Goal: Task Accomplishment & Management: Use online tool/utility

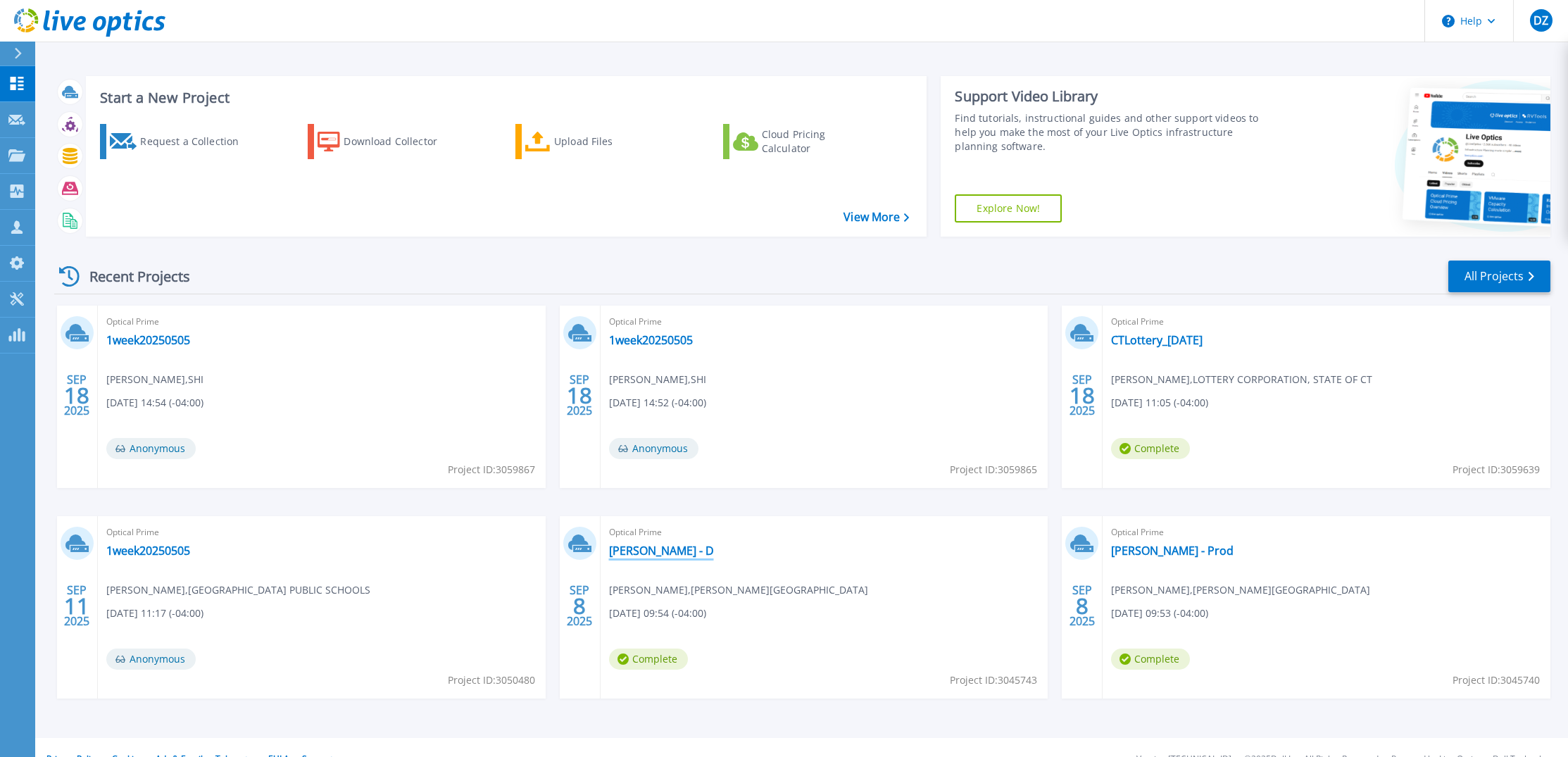
click at [647, 549] on link "[PERSON_NAME] - D" at bounding box center [661, 551] width 105 height 14
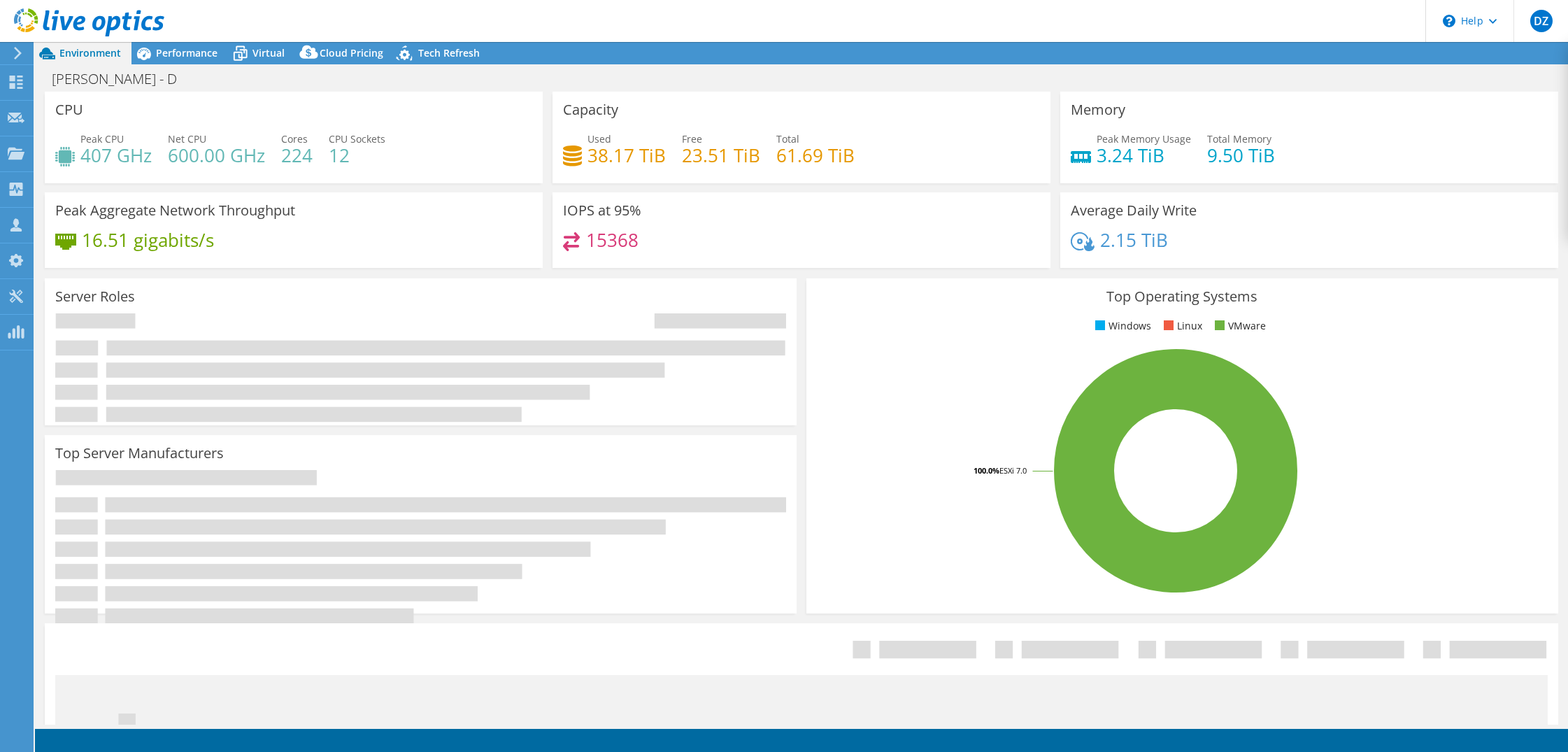
select select "USD"
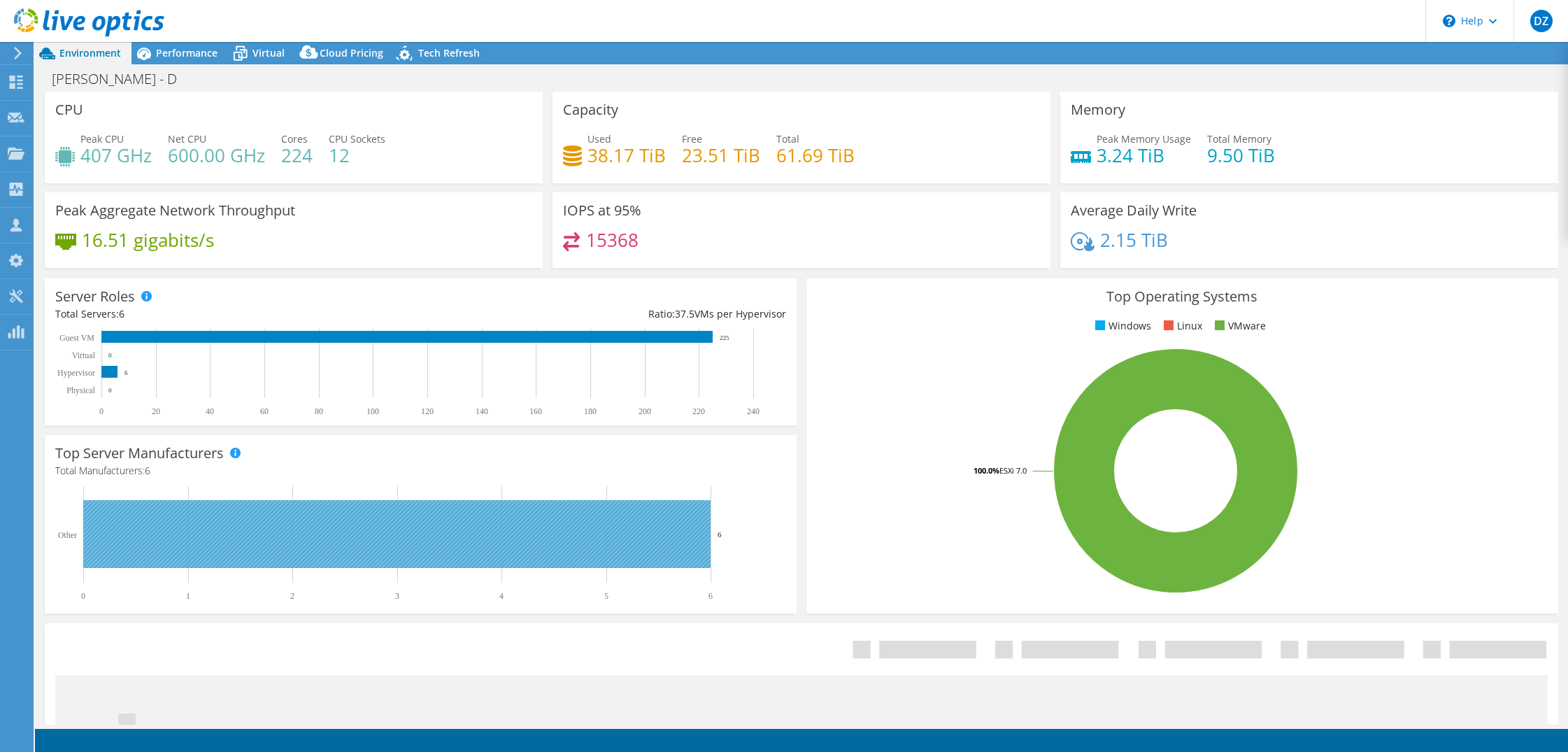
radio input "true"
radio input "false"
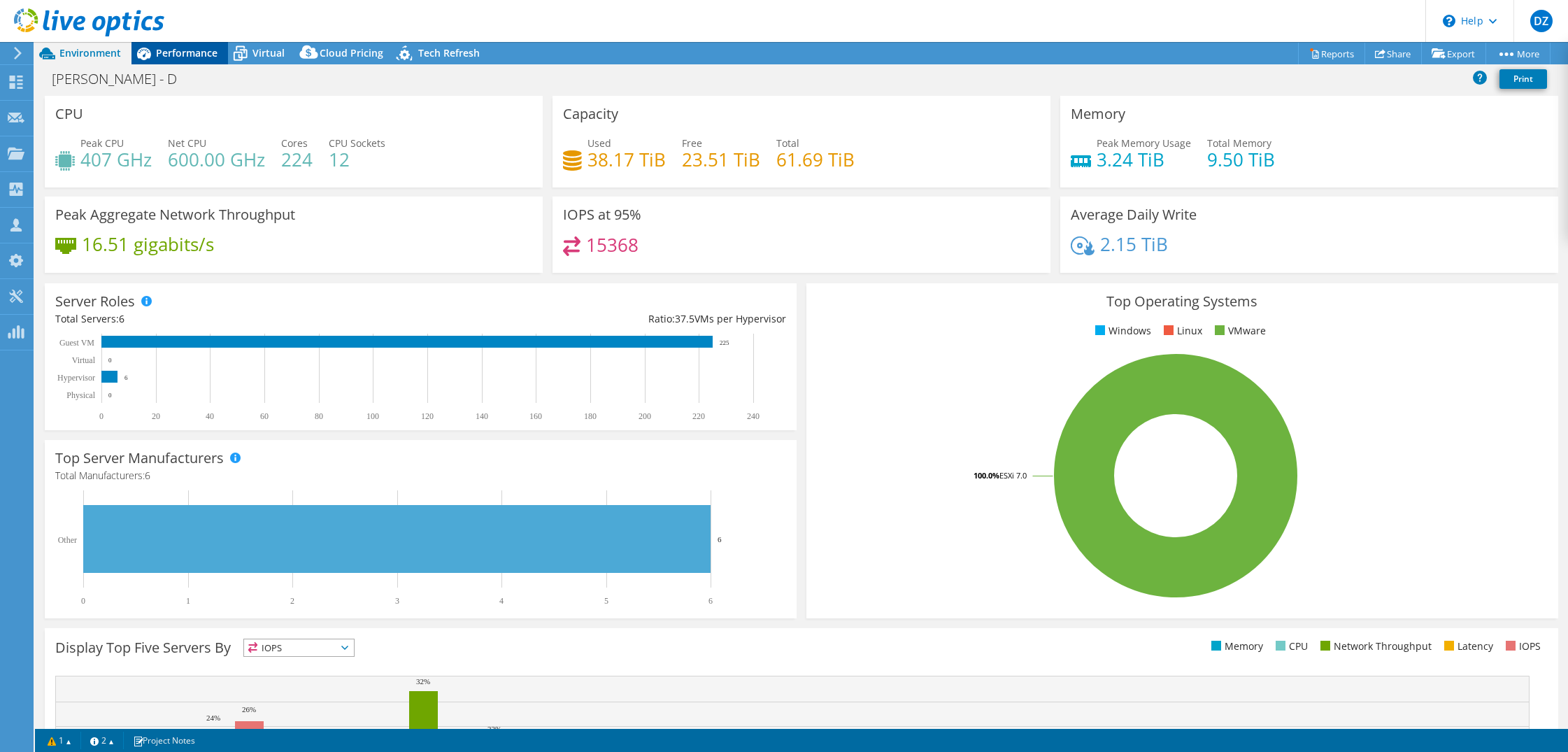
click at [180, 57] on span "Performance" at bounding box center [187, 53] width 62 height 14
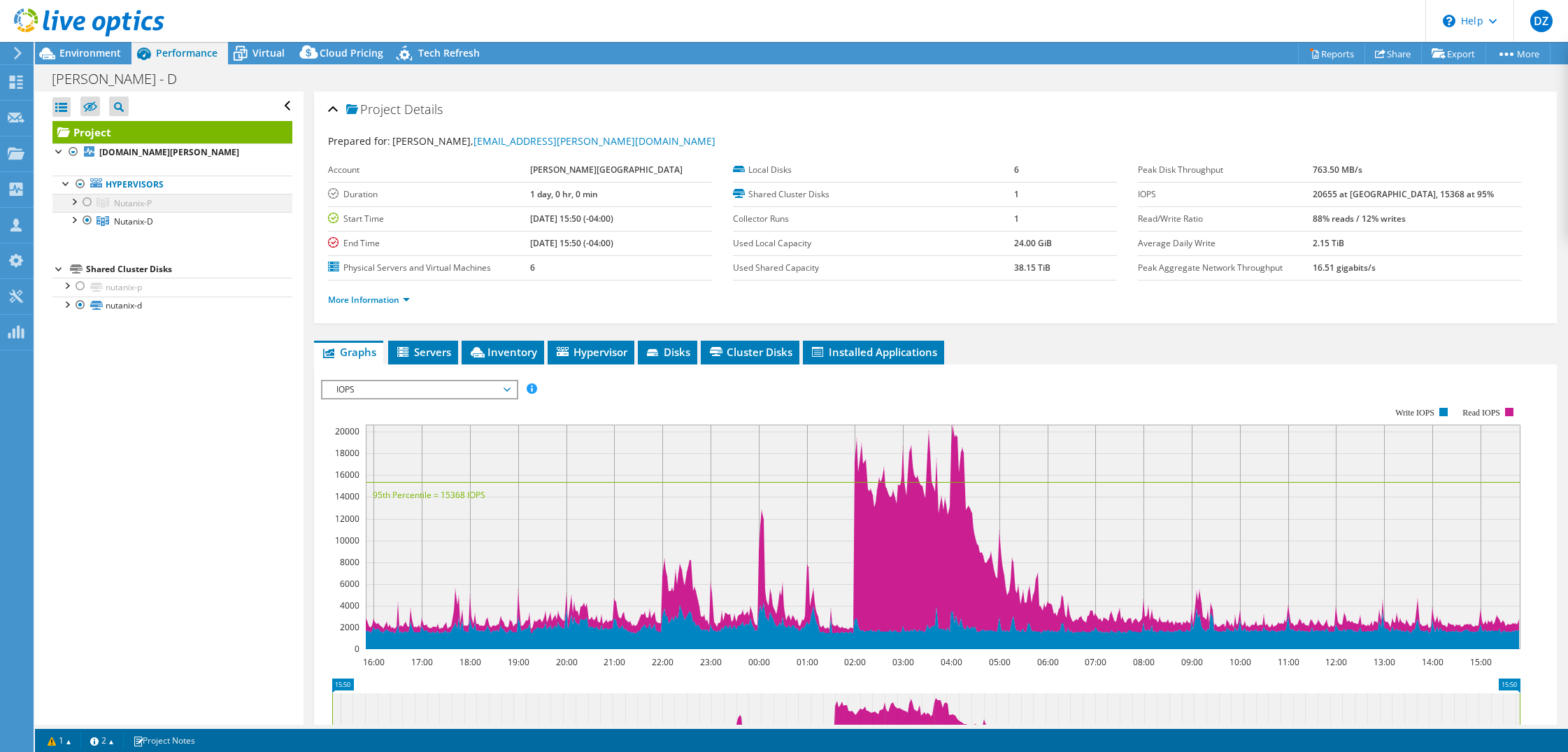
click at [87, 201] on div at bounding box center [87, 202] width 14 height 17
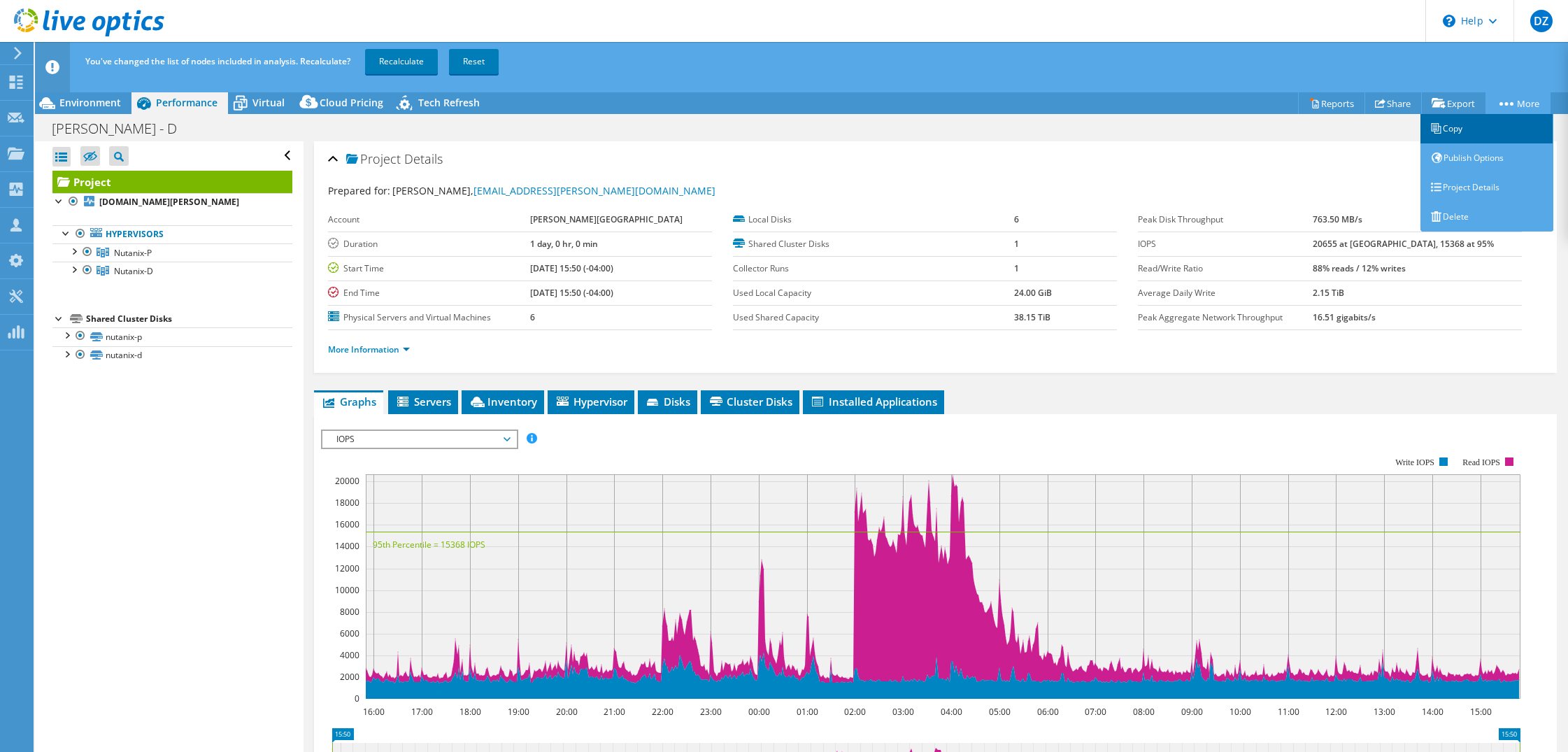
click at [1458, 128] on link "Copy" at bounding box center [1487, 128] width 133 height 29
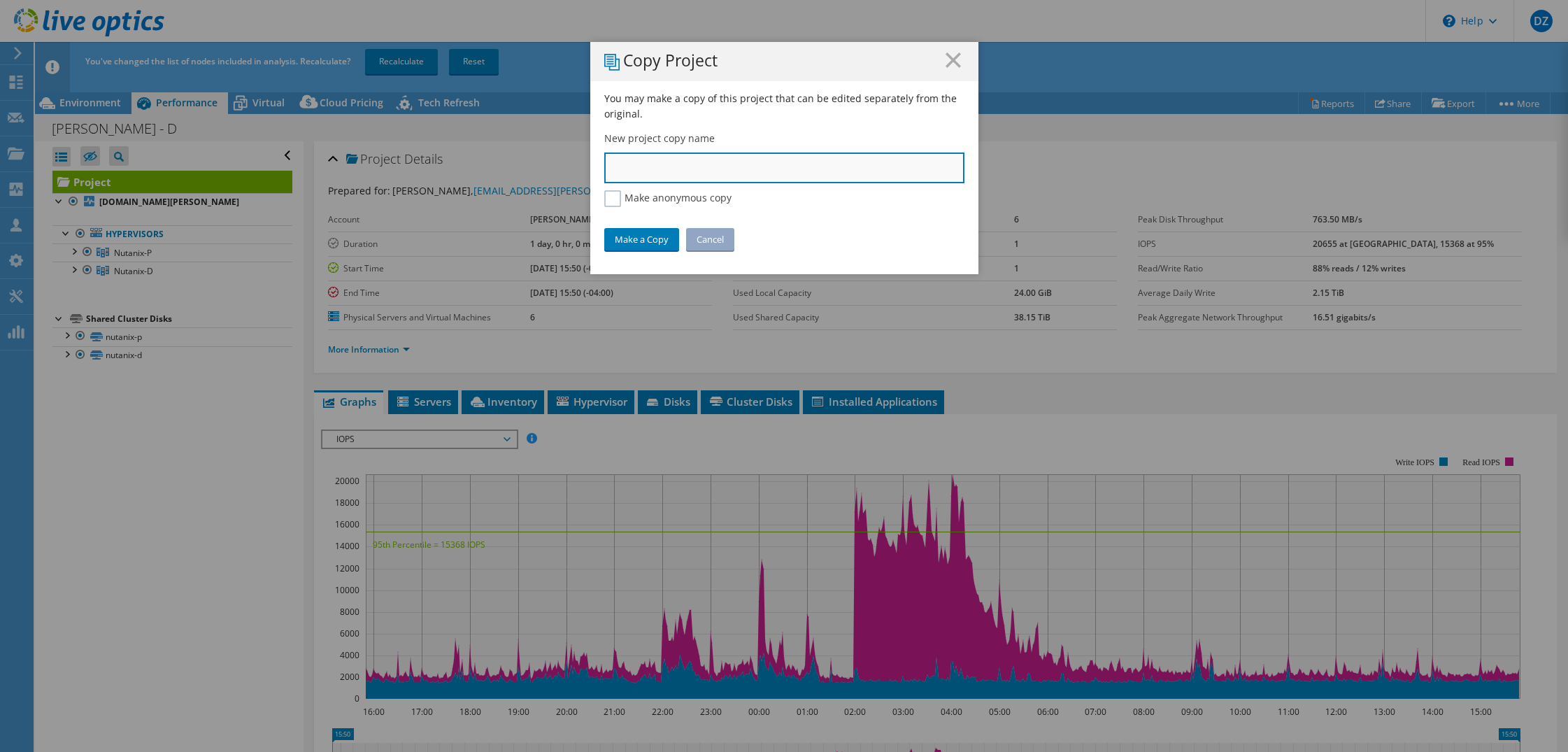
click at [741, 165] on input "text" at bounding box center [784, 168] width 360 height 31
type input "[PERSON_NAME] - All"
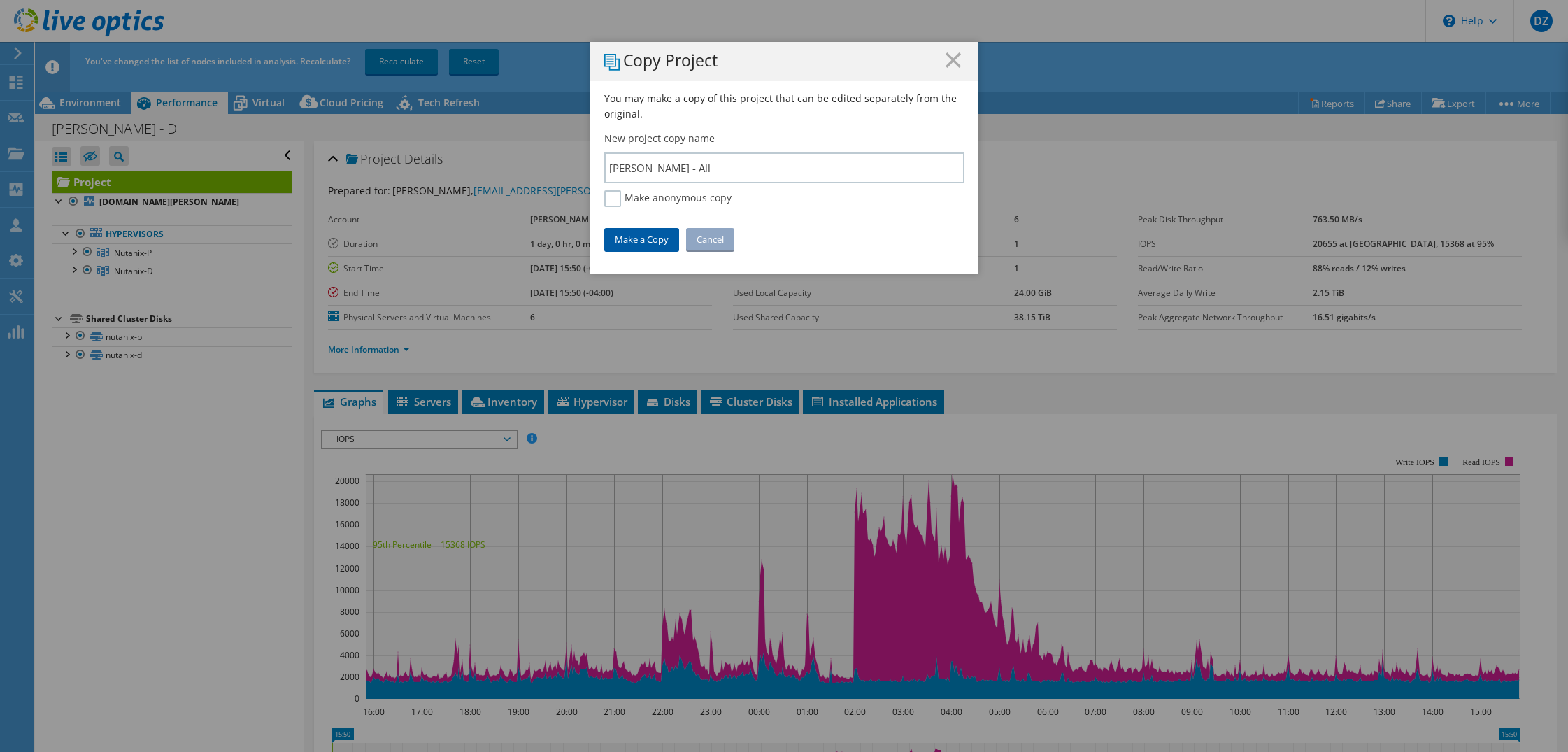
click at [643, 235] on link "Make a Copy" at bounding box center [642, 240] width 75 height 23
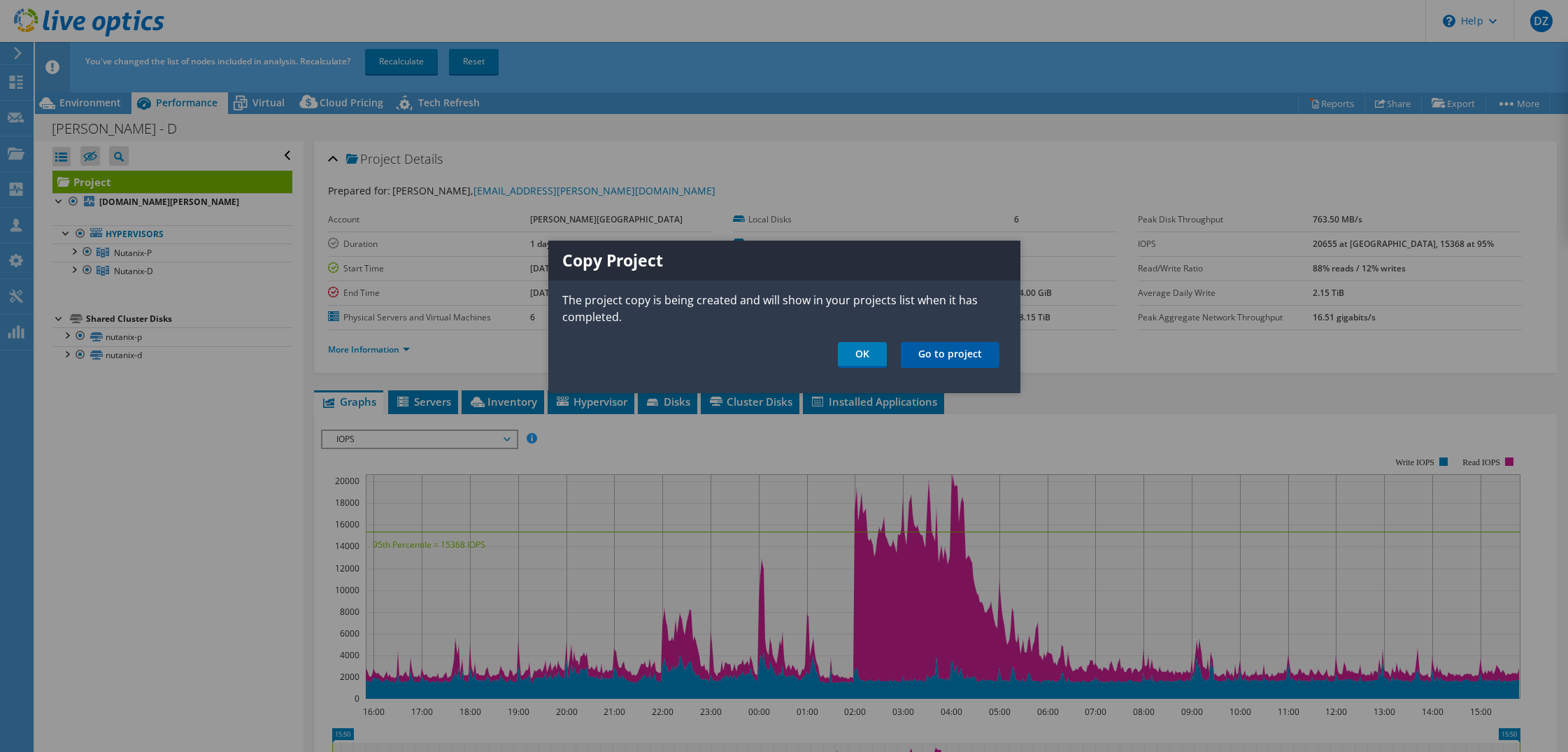
click at [959, 352] on link "Go to project" at bounding box center [950, 355] width 98 height 26
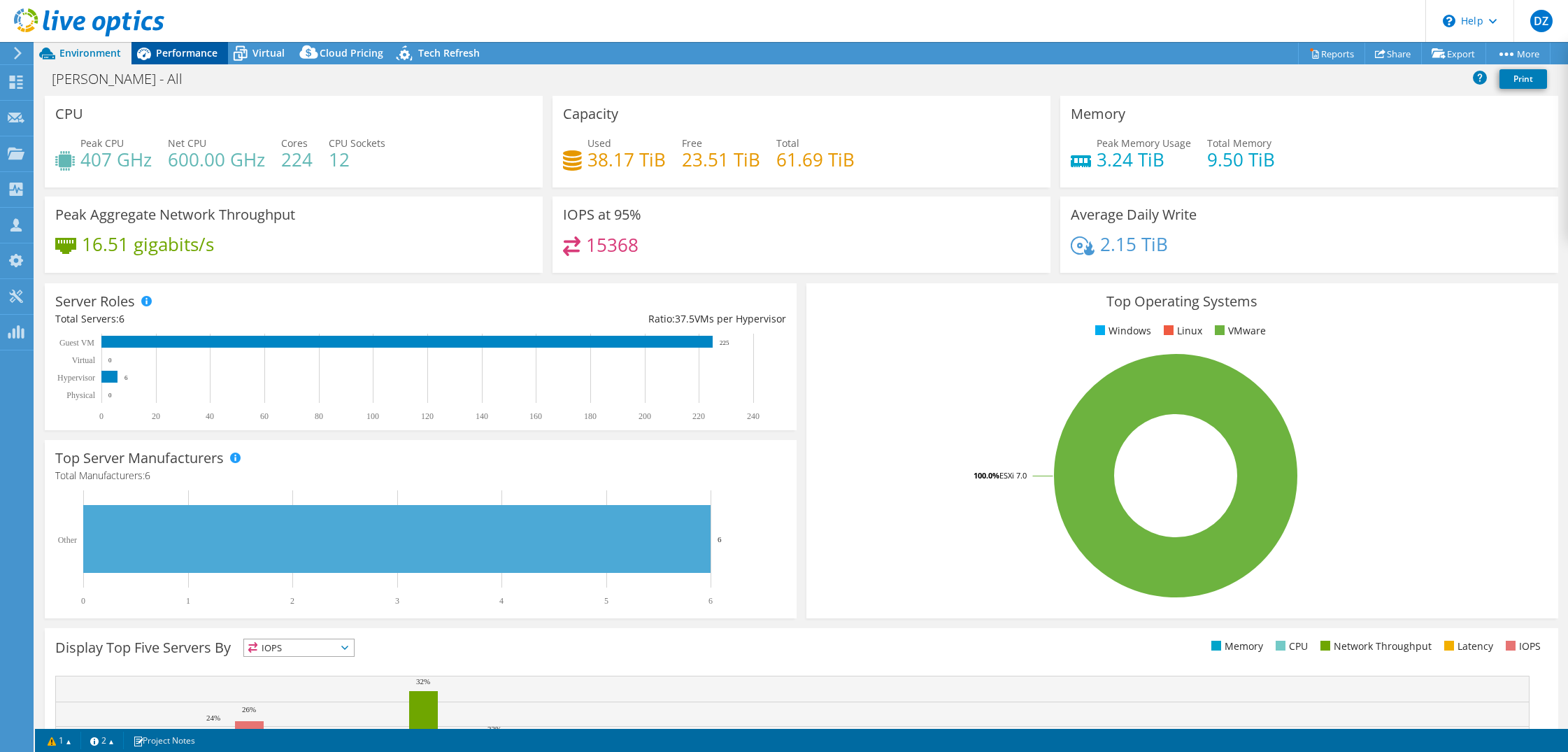
click at [207, 57] on span "Performance" at bounding box center [187, 53] width 62 height 14
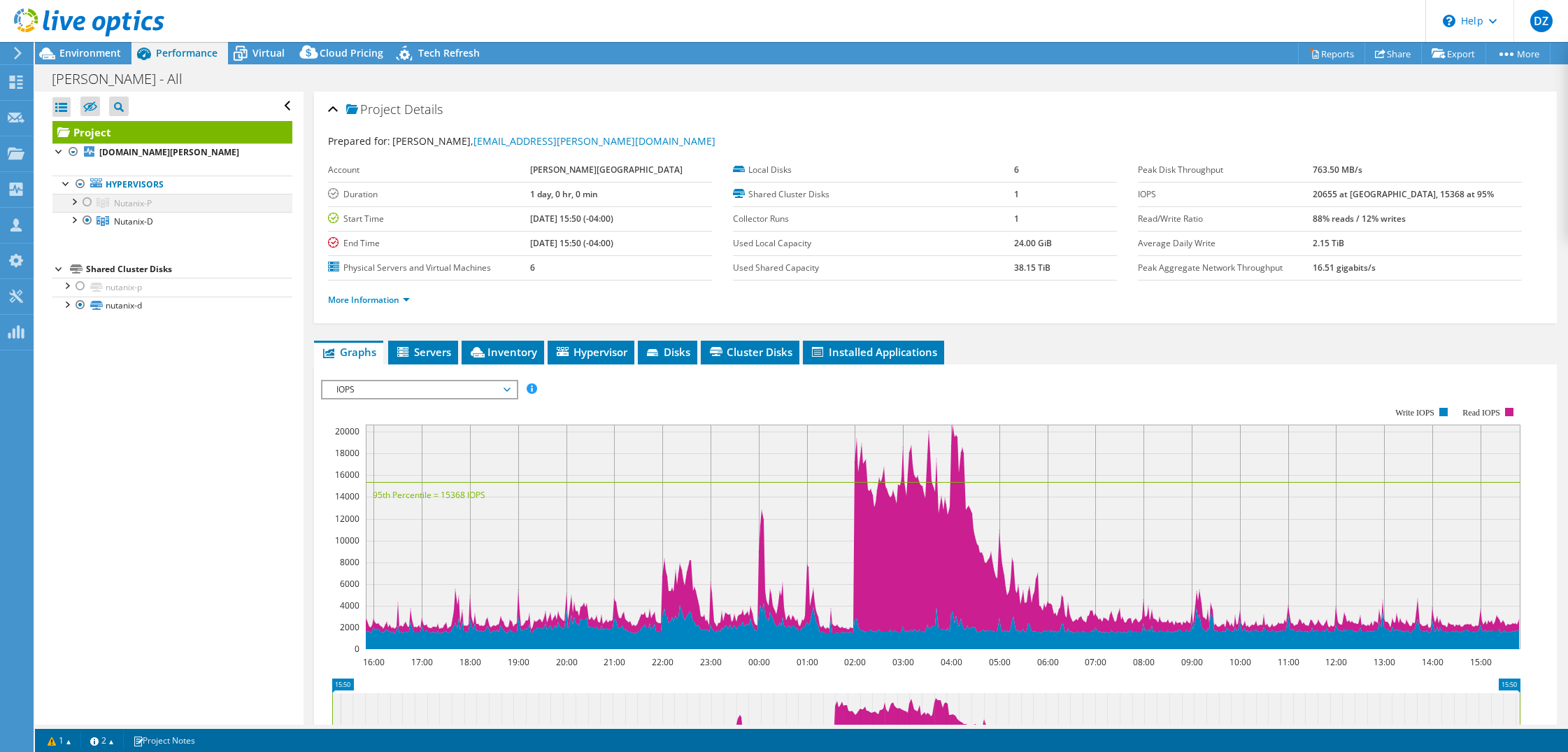
click at [86, 201] on div at bounding box center [87, 202] width 14 height 17
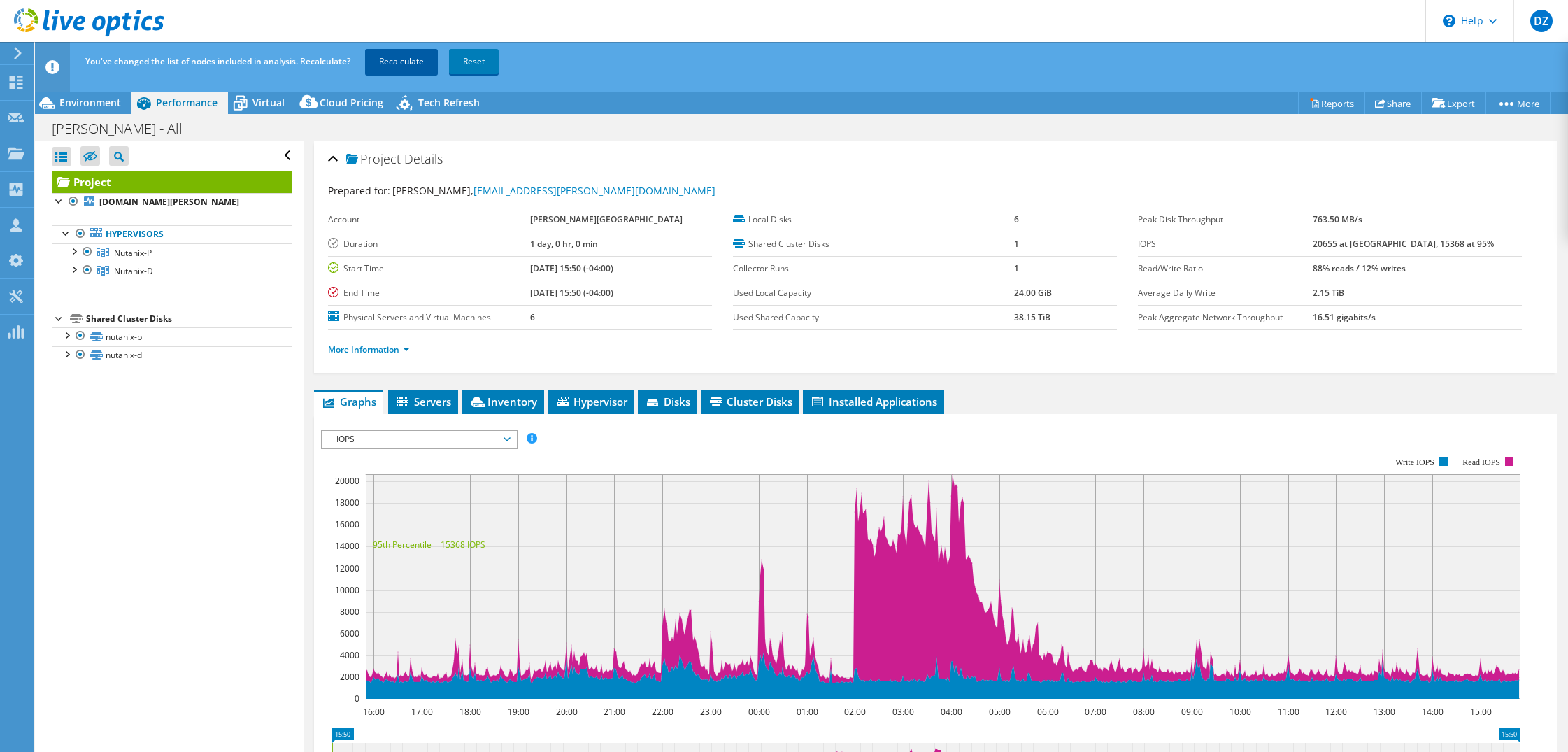
click at [417, 59] on link "Recalculate" at bounding box center [401, 62] width 73 height 26
click at [96, 102] on span "Environment" at bounding box center [90, 103] width 62 height 14
